Goal: Information Seeking & Learning: Learn about a topic

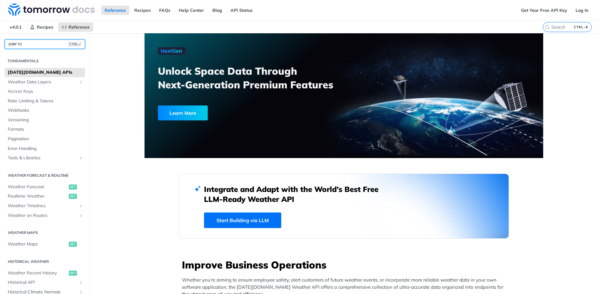
click at [27, 43] on button "JUMP TO CTRL-/" at bounding box center [45, 44] width 80 height 9
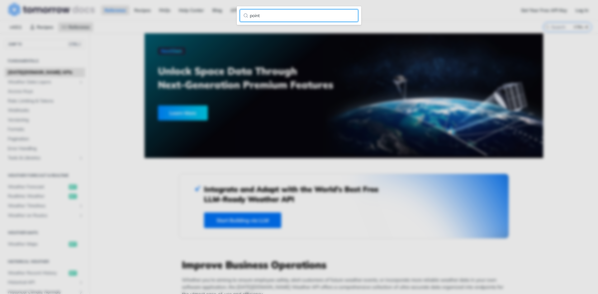
drag, startPoint x: 263, startPoint y: 14, endPoint x: 228, endPoint y: 10, distance: 34.8
click at [228, 10] on div "point" at bounding box center [299, 147] width 598 height 294
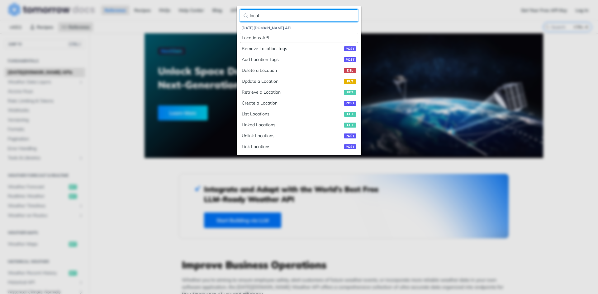
type input "locat"
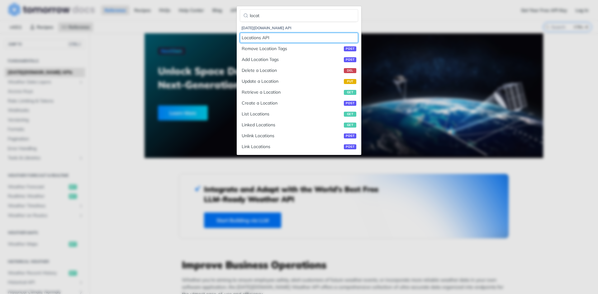
click at [276, 38] on div "Locations API" at bounding box center [299, 38] width 115 height 7
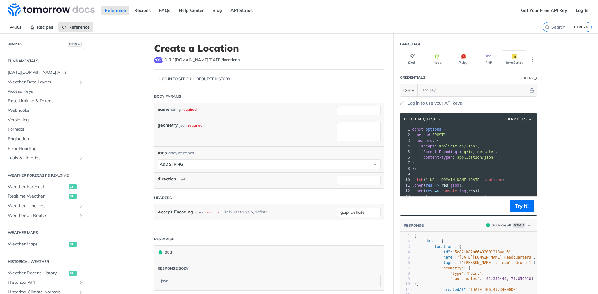
scroll to position [120, 0]
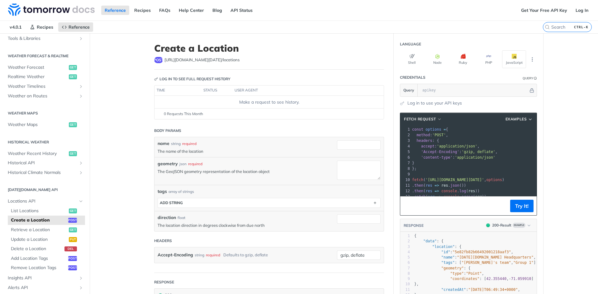
drag, startPoint x: 151, startPoint y: 102, endPoint x: 153, endPoint y: 80, distance: 21.6
click at [151, 101] on article "Create a Location post https://api.tomorrow.io/v4 /locations Log in to see full…" at bounding box center [268, 231] width 249 height 396
click at [151, 105] on article "Create a Location post https://api.tomorrow.io/v4 /locations Log in to see full…" at bounding box center [268, 231] width 249 height 396
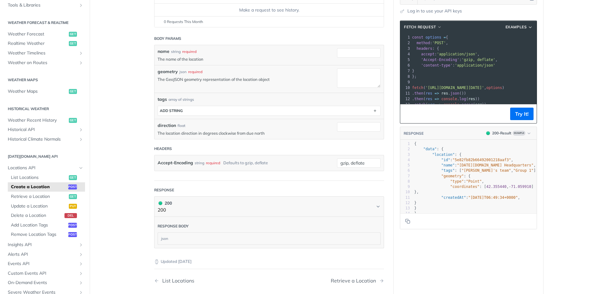
scroll to position [0, 0]
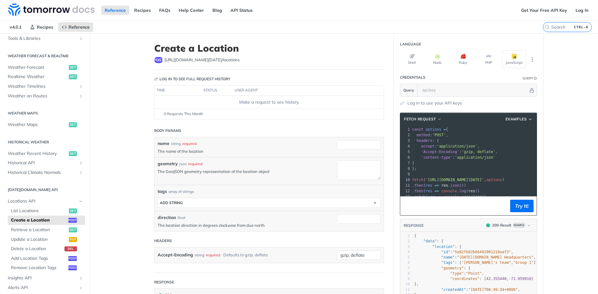
click at [155, 108] on td "Make a request to see history." at bounding box center [268, 102] width 229 height 12
click at [128, 109] on main "JUMP TO CTRL-/ Fundamentals Tomorrow.io APIs Weather Data Layers Core Probabili…" at bounding box center [299, 231] width 598 height 396
click at [558, 29] on input "CTRL-K" at bounding box center [560, 27] width 64 height 6
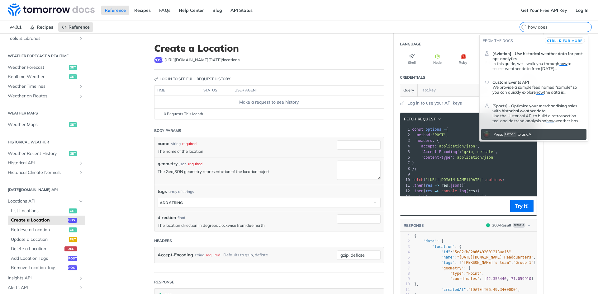
paste input "post-locations"
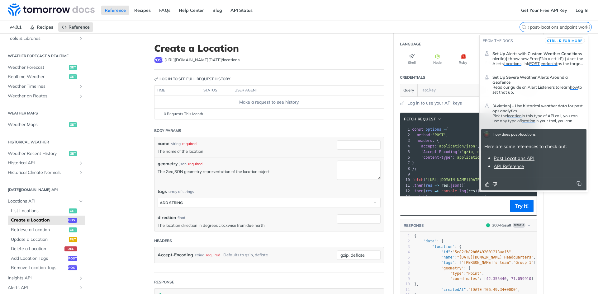
type input "how does post-locations endpoint work?"
click at [512, 168] on link "API Reference" at bounding box center [508, 166] width 30 height 6
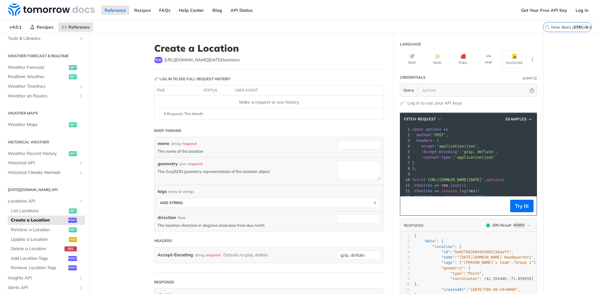
click at [134, 122] on main "JUMP TO CTRL-/ Fundamentals Tomorrow.io APIs Weather Data Layers Core Probabili…" at bounding box center [299, 231] width 598 height 396
click at [40, 206] on ul "List Locations get Create a Location post Retrieve a Location get Update a Loca…" at bounding box center [46, 239] width 77 height 67
click at [40, 210] on span "List Locations" at bounding box center [39, 211] width 56 height 6
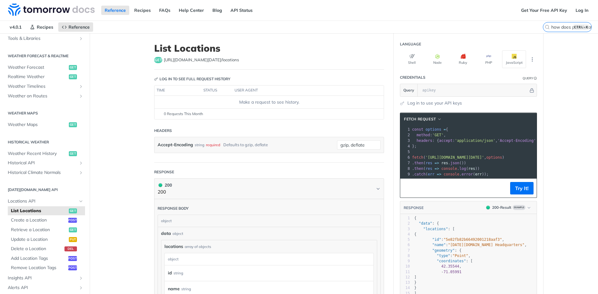
click at [134, 134] on main "JUMP TO CTRL-/ Fundamentals Tomorrow.io APIs Weather Data Layers Core Probabili…" at bounding box center [299, 235] width 598 height 405
click at [129, 119] on main "JUMP TO CTRL-/ Fundamentals Tomorrow.io APIs Weather Data Layers Core Probabili…" at bounding box center [299, 235] width 598 height 405
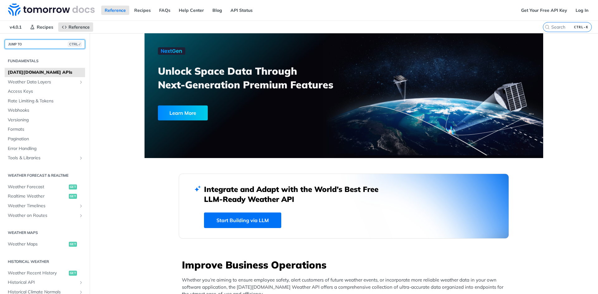
drag, startPoint x: 0, startPoint y: 0, endPoint x: 47, endPoint y: 47, distance: 66.5
click at [43, 45] on button "JUMP TO CTRL-/" at bounding box center [45, 44] width 80 height 9
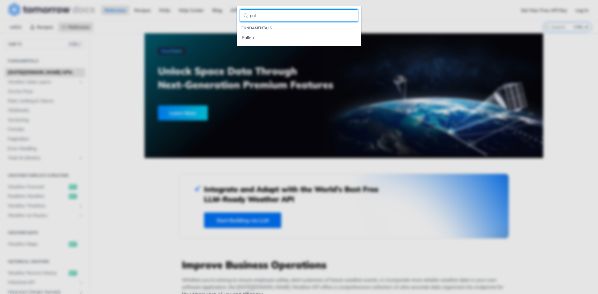
type input "pol"
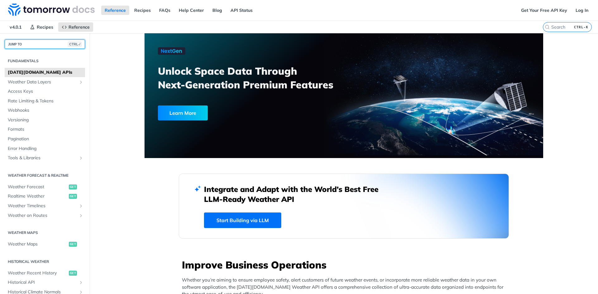
click at [49, 47] on button "JUMP TO CTRL-/" at bounding box center [45, 44] width 80 height 9
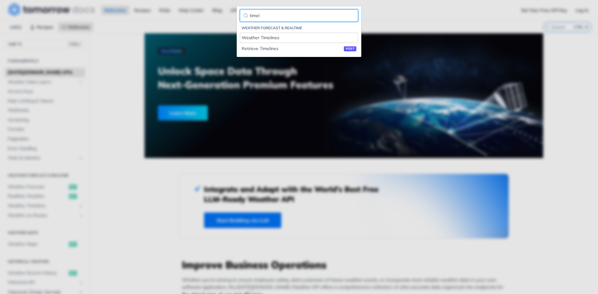
type input "timel"
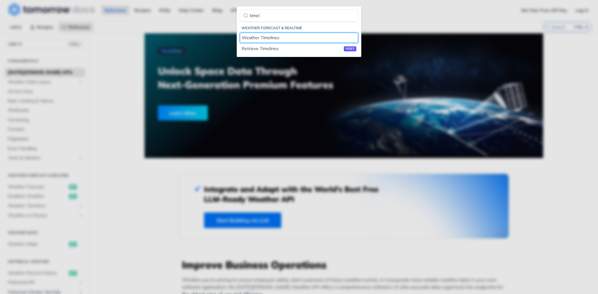
click at [291, 37] on div "Weather Timelines" at bounding box center [299, 38] width 115 height 7
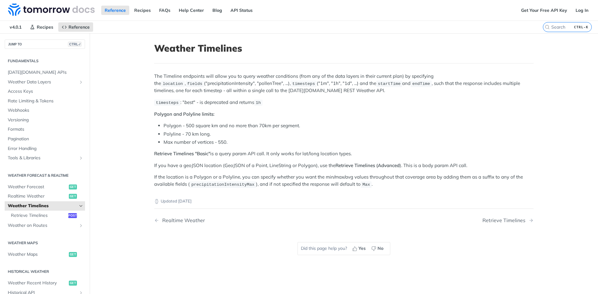
click at [253, 140] on li "Max number of vertices - 550." at bounding box center [348, 142] width 370 height 7
click at [286, 134] on li "Polyline - 70 km long." at bounding box center [348, 134] width 370 height 7
click at [123, 116] on main "JUMP TO CTRL-/ Fundamentals Tomorrow.io APIs Weather Data Layers Core Probabili…" at bounding box center [299, 180] width 598 height 294
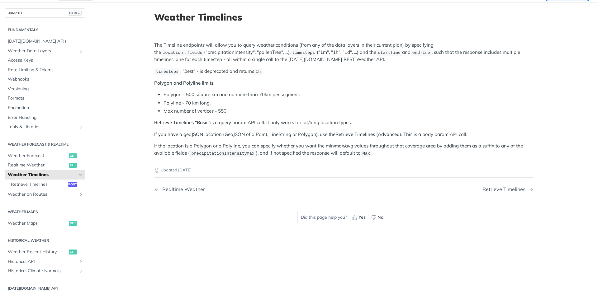
click at [78, 174] on icon "Hide subpages for Weather Timelines" at bounding box center [80, 174] width 5 height 5
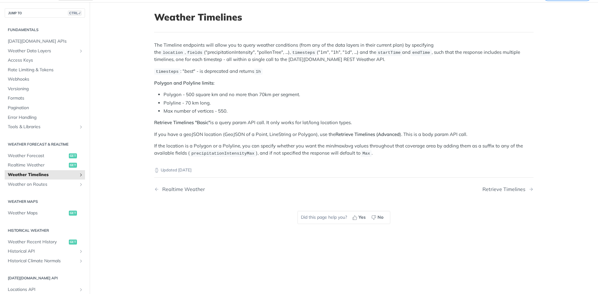
click at [110, 156] on main "JUMP TO CTRL-/ Fundamentals Tomorrow.io APIs Weather Data Layers Core Probabili…" at bounding box center [299, 149] width 598 height 294
click at [78, 172] on icon "Show subpages for Weather Timelines" at bounding box center [80, 174] width 5 height 5
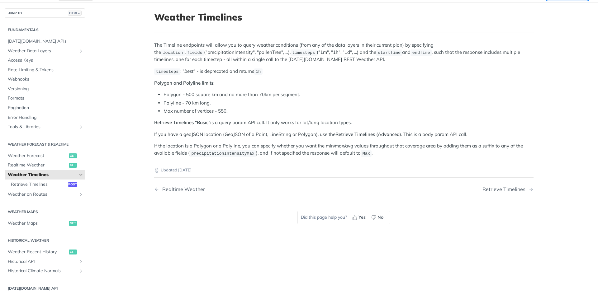
click at [114, 152] on main "JUMP TO CTRL-/ Fundamentals Tomorrow.io APIs Weather Data Layers Core Probabili…" at bounding box center [299, 149] width 598 height 294
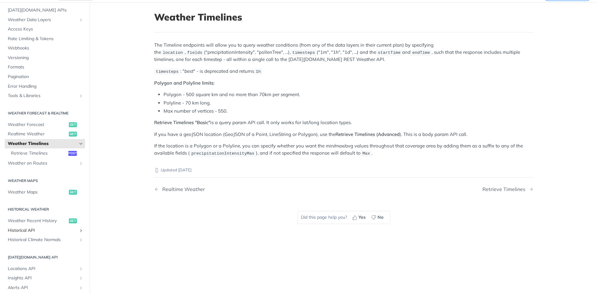
click at [78, 231] on icon "Show subpages for Historical API" at bounding box center [80, 230] width 5 height 5
click at [35, 243] on span "Retrieve Historical Weather" at bounding box center [39, 240] width 56 height 6
click at [145, 108] on article "Weather Timelines The Timeline endpoints will allow you to query weather condit…" at bounding box center [343, 149] width 398 height 294
click at [266, 170] on p "Updated 3 months ago" at bounding box center [343, 170] width 379 height 6
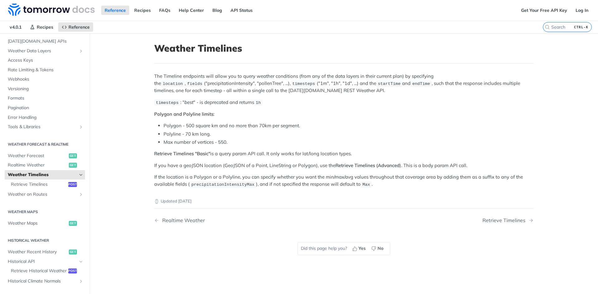
click at [270, 171] on div "The Timeline endpoints will allow you to query weather conditions (from any of …" at bounding box center [343, 130] width 379 height 115
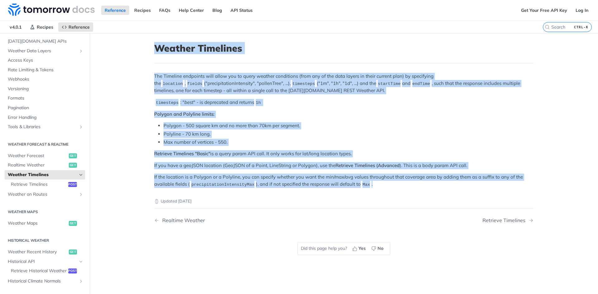
drag, startPoint x: 153, startPoint y: 44, endPoint x: 431, endPoint y: 182, distance: 310.4
click at [431, 182] on article "Weather Timelines The Timeline endpoints will allow you to query weather condit…" at bounding box center [343, 180] width 398 height 294
copy article "Weather Timelines The Timeline endpoints will allow you to query weather condit…"
click at [514, 81] on p "The Timeline endpoints will allow you to query weather conditions (from any of …" at bounding box center [343, 83] width 379 height 21
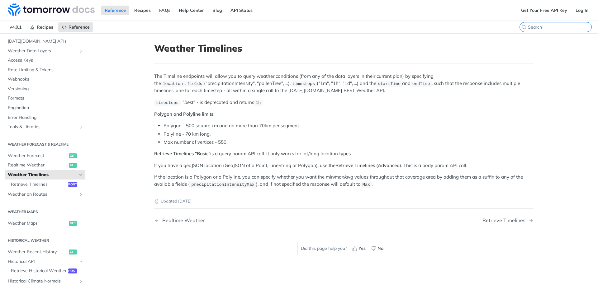
click at [560, 25] on input "CTRL-K" at bounding box center [560, 27] width 64 height 6
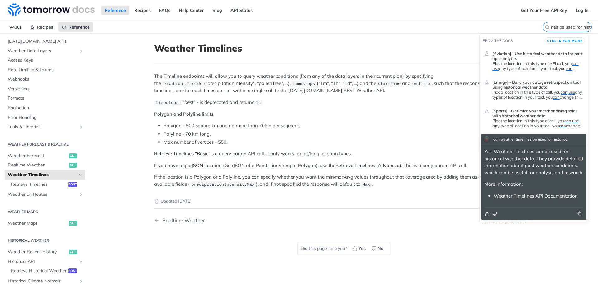
click at [419, 127] on li "Polygon - 500 square km and no more than 70km per segment." at bounding box center [348, 125] width 370 height 7
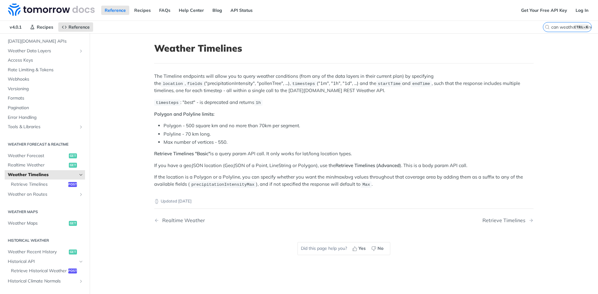
click at [482, 145] on li "Max number of vertices - 550." at bounding box center [348, 142] width 370 height 7
click at [543, 31] on label "can weather timelines be used for historical data? CTRL-K" at bounding box center [567, 27] width 49 height 10
click at [543, 30] on input "can weather timelines be used for historical data?" at bounding box center [560, 27] width 64 height 6
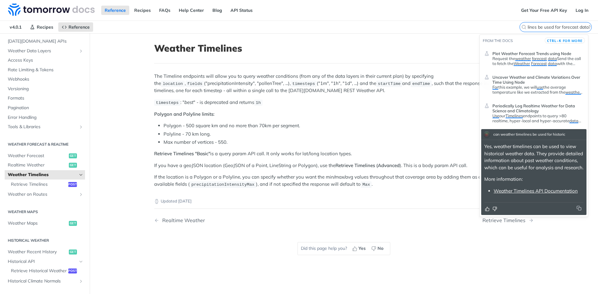
click at [561, 28] on input "can weather timelines be used for forecast data?" at bounding box center [560, 27] width 64 height 6
click at [556, 27] on input "can weather timelines be used for forecast data?" at bounding box center [560, 27] width 64 height 6
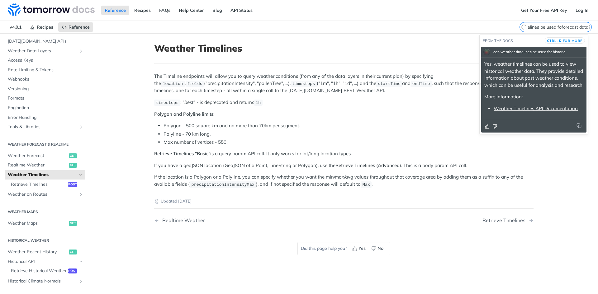
type input "can weather timelines be used fforecast data?"
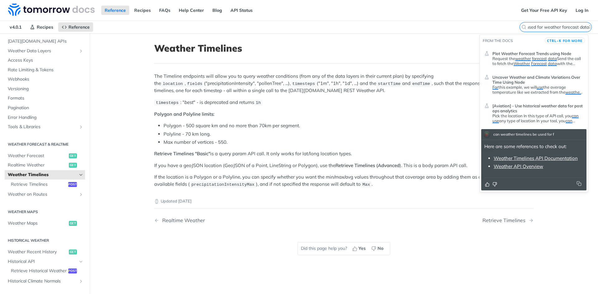
type input "can weather timelines be used for weather forecast data?"
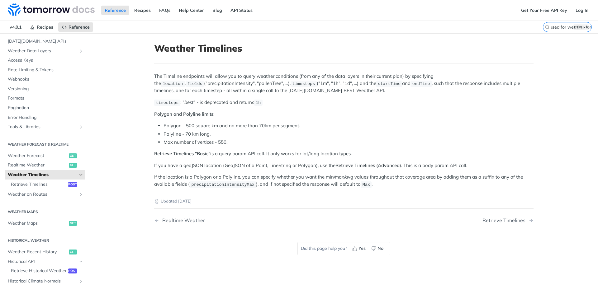
click at [365, 118] on div "The Timeline endpoints will allow you to query weather conditions (from any of …" at bounding box center [343, 130] width 379 height 115
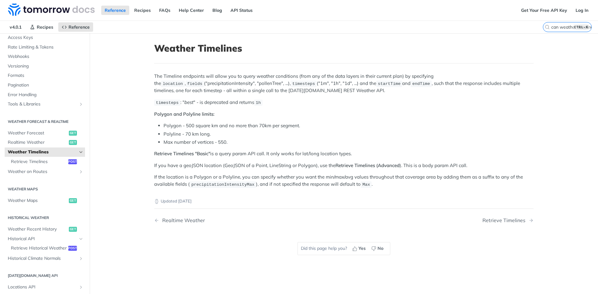
scroll to position [59, 0]
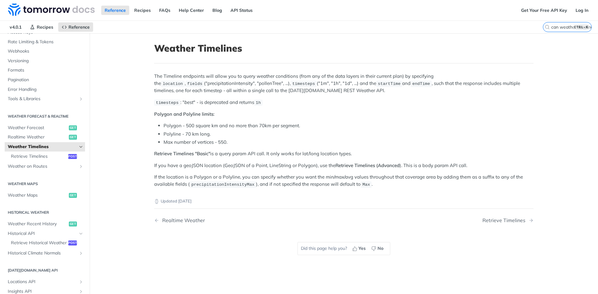
click at [134, 150] on main "JUMP TO CTRL-/ Fundamentals Tomorrow.io APIs Weather Data Layers Core Probabili…" at bounding box center [299, 180] width 598 height 294
click at [44, 130] on span "Weather Forecast" at bounding box center [37, 128] width 59 height 6
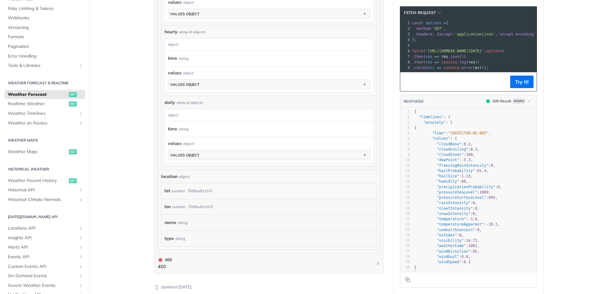
scroll to position [616, 0]
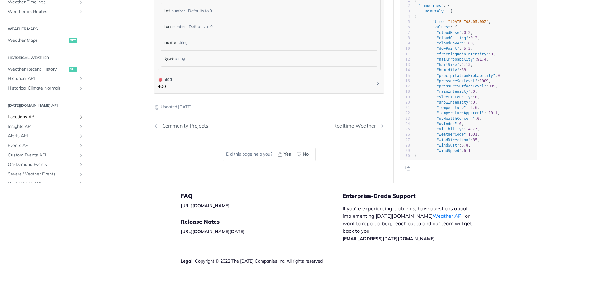
click at [67, 115] on span "Locations API" at bounding box center [42, 117] width 69 height 6
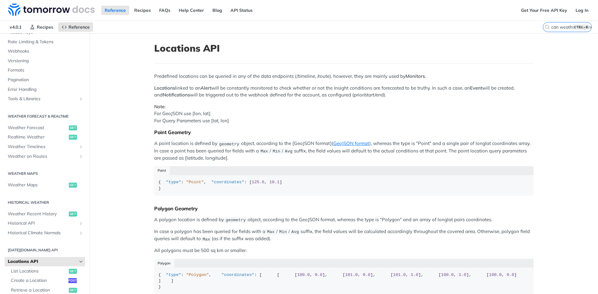
click at [120, 126] on main "JUMP TO CTRL-/ Fundamentals Tomorrow.io APIs Weather Data Layers Core Probabili…" at bounding box center [299, 256] width 598 height 447
click at [63, 148] on span "Weather Timelines" at bounding box center [42, 147] width 69 height 6
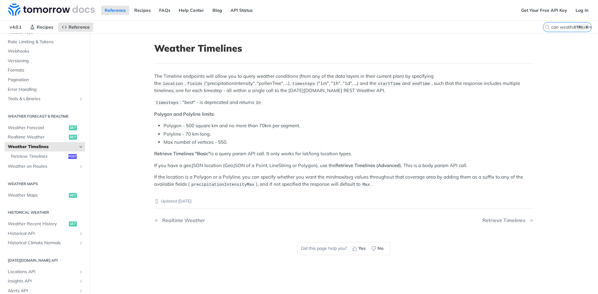
click at [485, 133] on li "Polyline - 70 km long." at bounding box center [348, 134] width 370 height 7
click at [484, 133] on li "Polyline - 70 km long." at bounding box center [348, 134] width 370 height 7
click at [135, 104] on main "JUMP TO CTRL-/ Fundamentals Tomorrow.io APIs Weather Data Layers Core Probabili…" at bounding box center [299, 180] width 598 height 294
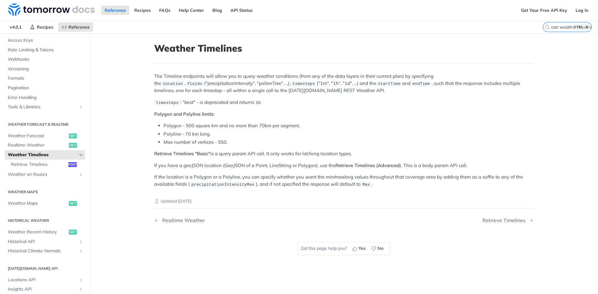
scroll to position [52, 0]
click at [78, 153] on icon "Hide subpages for Weather Timelines" at bounding box center [80, 154] width 5 height 5
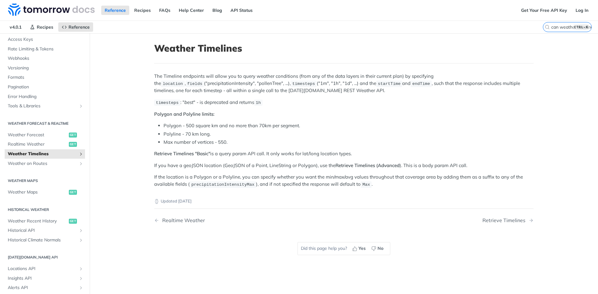
click at [78, 153] on icon "Show subpages for Weather Timelines" at bounding box center [80, 154] width 5 height 5
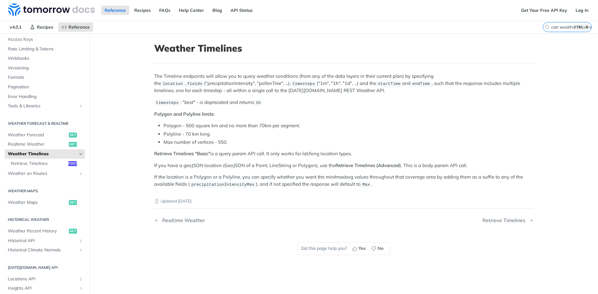
click at [113, 150] on main "JUMP TO CTRL-/ Fundamentals Tomorrow.io APIs Weather Data Layers Core Probabili…" at bounding box center [299, 180] width 598 height 294
click at [565, 63] on main "JUMP TO CTRL-/ Fundamentals Tomorrow.io APIs Weather Data Layers Core Probabili…" at bounding box center [299, 180] width 598 height 294
click at [557, 28] on input "can weather timelines be used for weather forecast data?" at bounding box center [560, 27] width 64 height 6
click at [453, 50] on h1 "Weather Timelines" at bounding box center [343, 48] width 379 height 11
click at [540, 98] on article "Weather Timelines The Timeline endpoints will allow you to query weather condit…" at bounding box center [343, 180] width 398 height 294
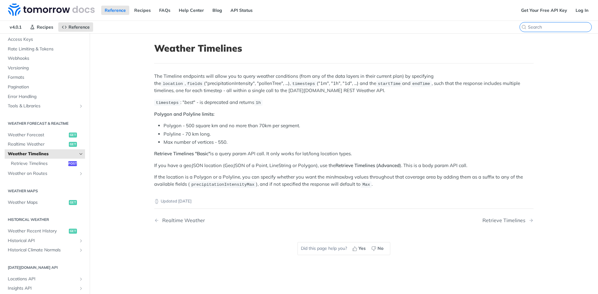
click at [559, 29] on input "CTRL-K" at bounding box center [560, 27] width 64 height 6
click at [440, 55] on header "Weather Timelines" at bounding box center [343, 53] width 379 height 21
click at [554, 27] on input "search" at bounding box center [560, 27] width 64 height 6
click at [459, 49] on h1 "Weather Timelines" at bounding box center [343, 48] width 379 height 11
click at [560, 26] on input "CTRL-K" at bounding box center [560, 27] width 64 height 6
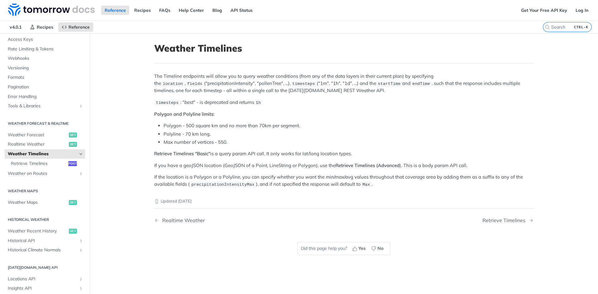
click at [460, 55] on header "Weather Timelines" at bounding box center [343, 53] width 379 height 21
click at [377, 54] on header "Weather Timelines" at bounding box center [343, 53] width 379 height 21
